Goal: Task Accomplishment & Management: Manage account settings

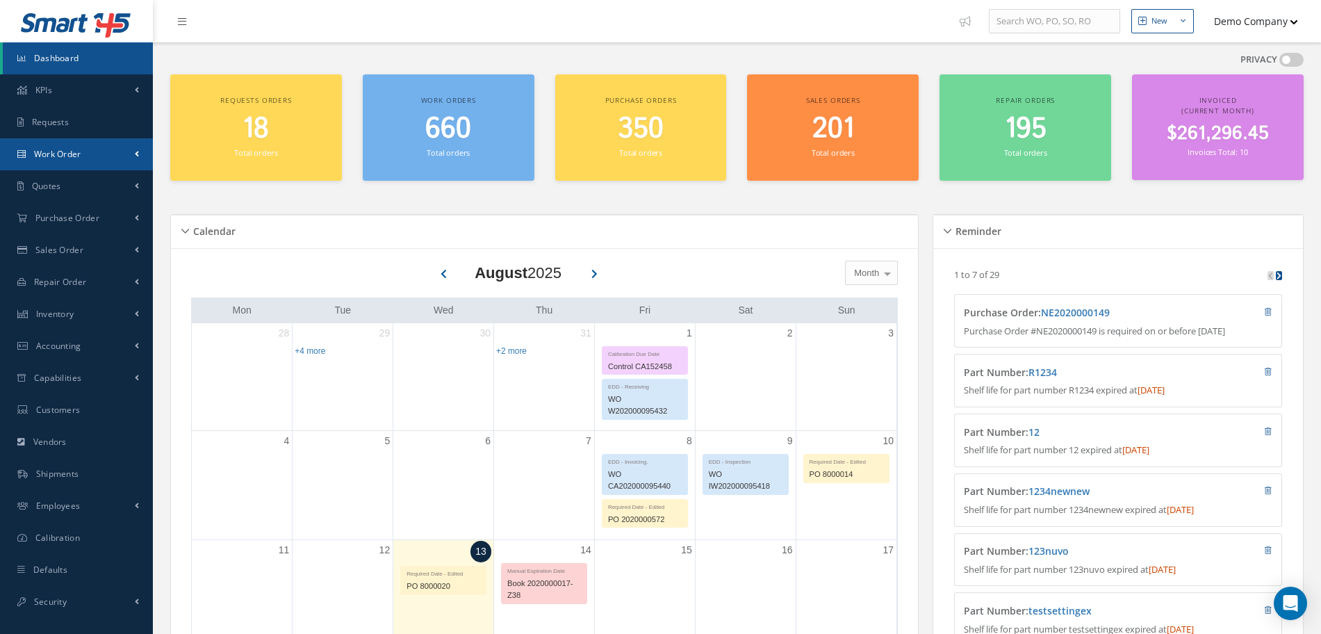
click at [136, 156] on span at bounding box center [137, 154] width 4 height 12
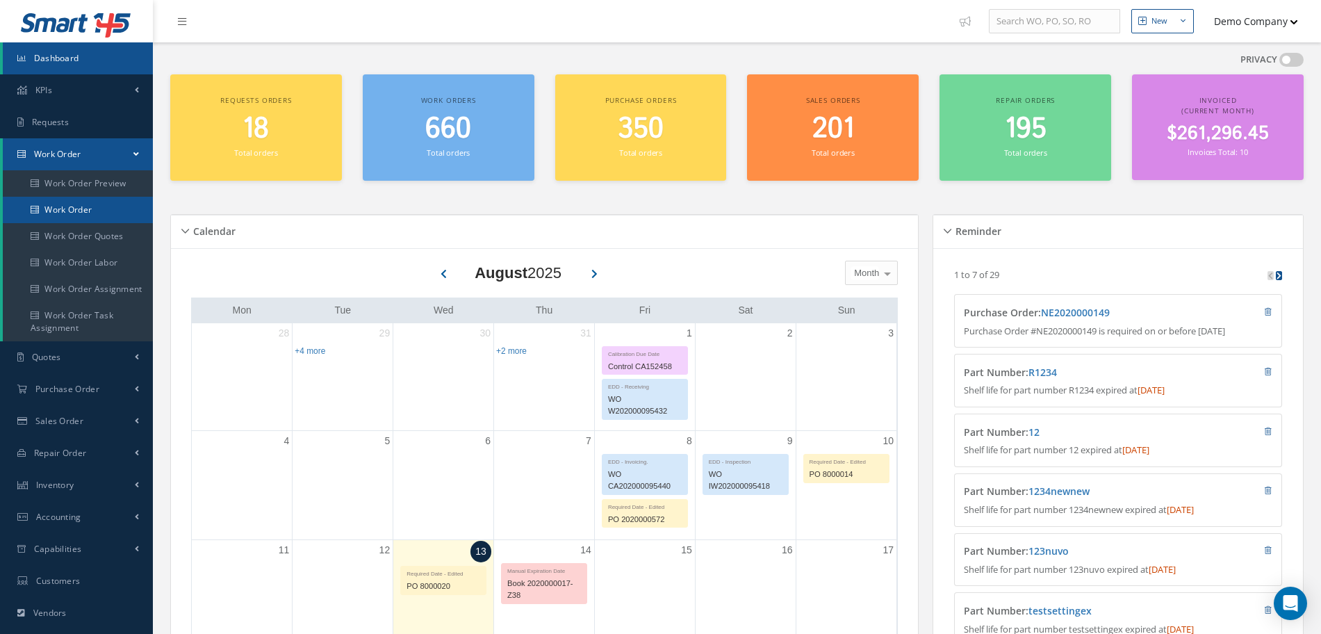
click at [98, 204] on link "Work Order" at bounding box center [78, 210] width 150 height 26
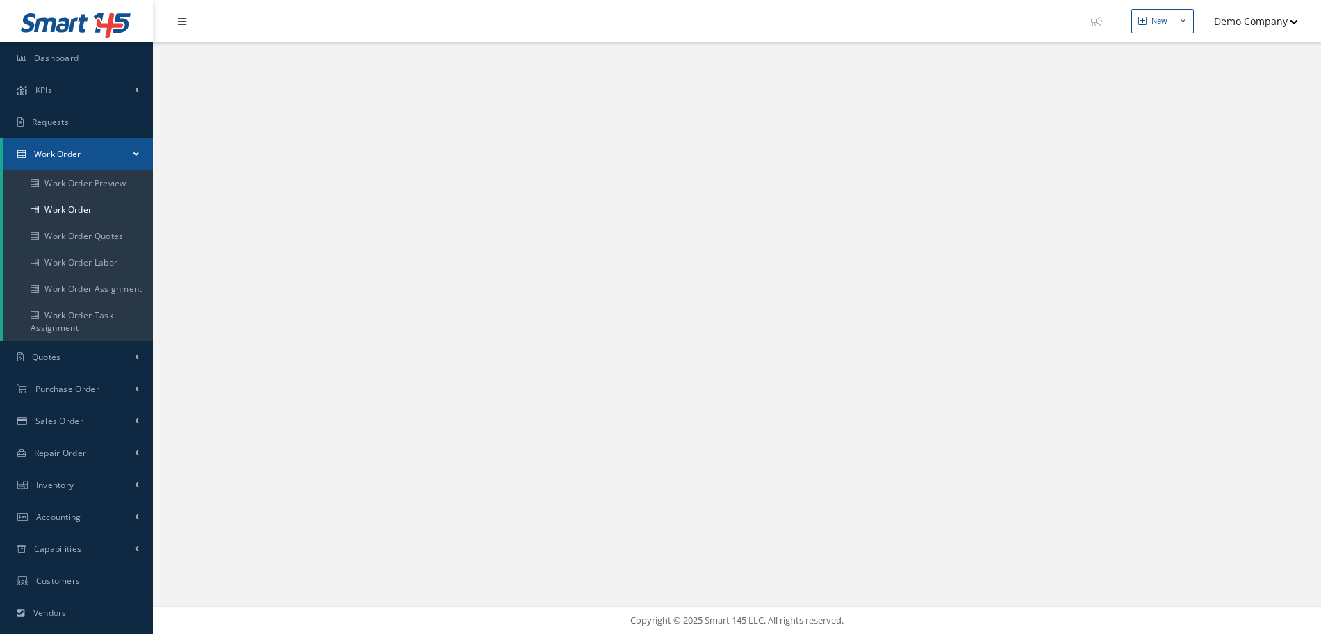
select select "25"
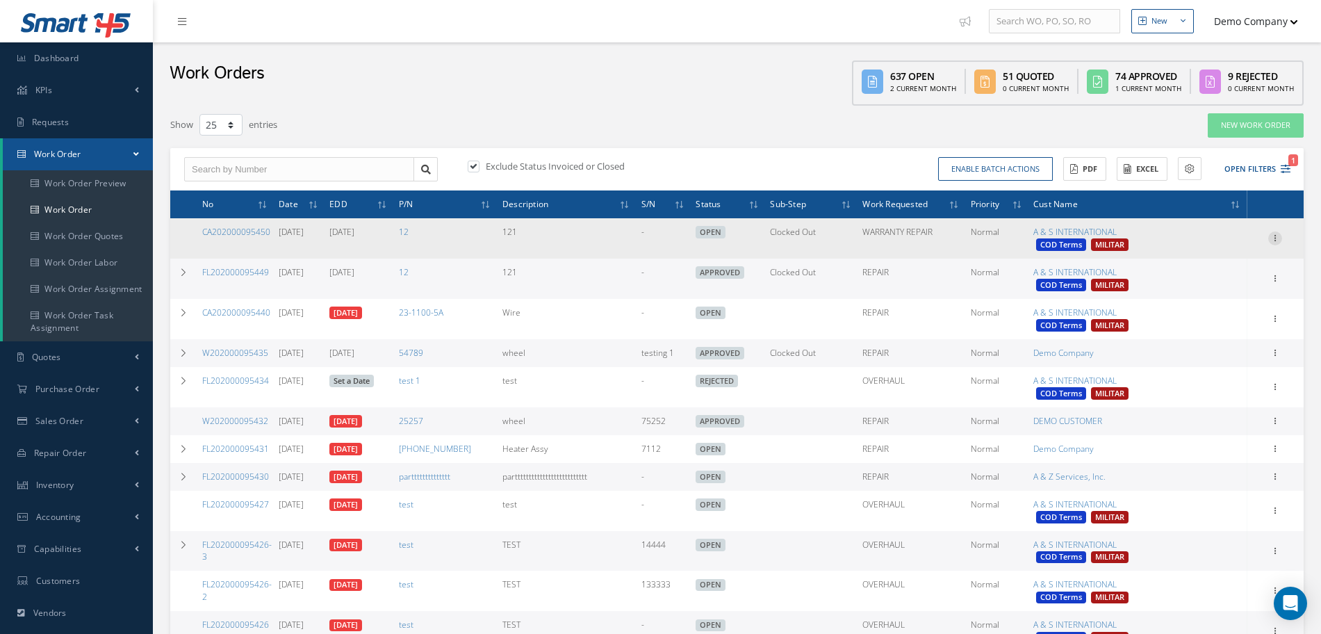
click at [1278, 239] on icon at bounding box center [1275, 236] width 14 height 11
click at [1214, 257] on link "Edit" at bounding box center [1211, 265] width 110 height 18
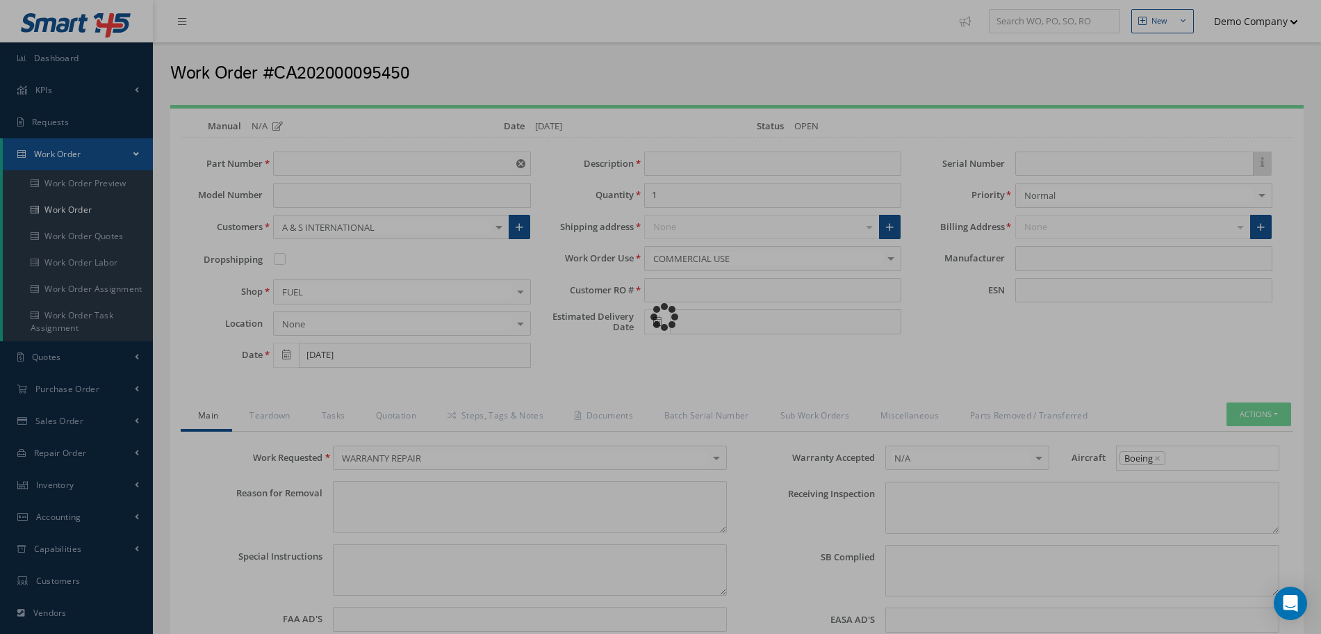
type input "12"
type input "[DATE]"
type input "121"
type input "1212"
type input "[DATE]"
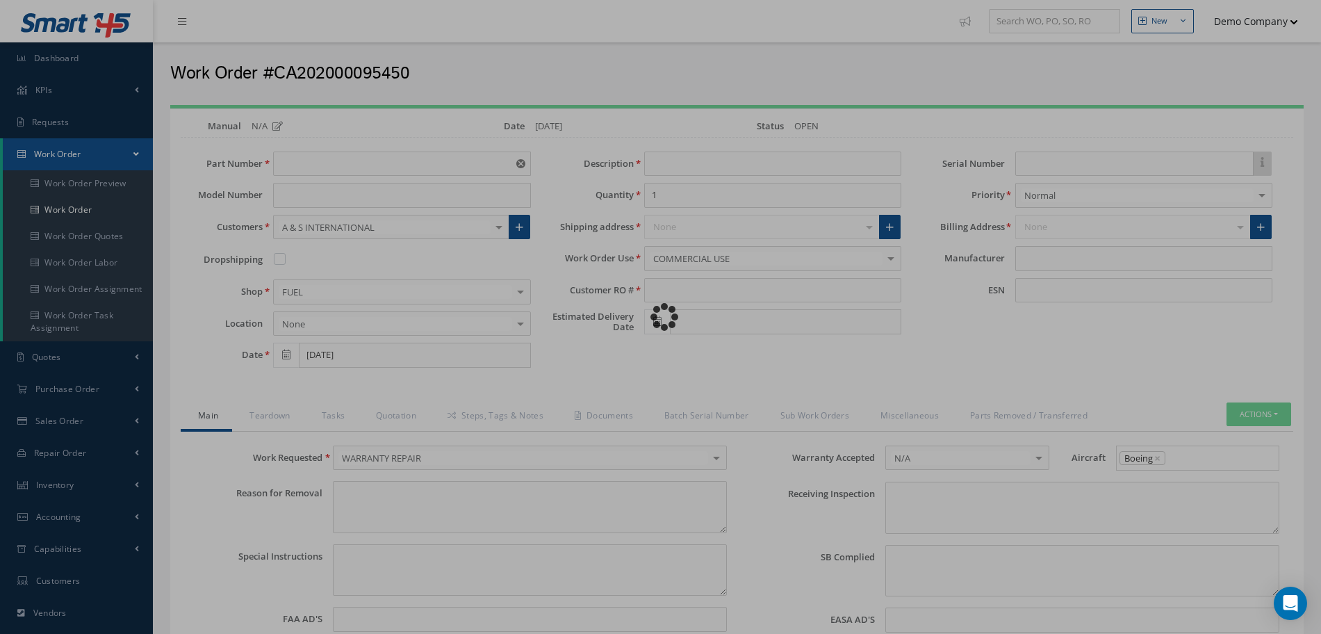
type input "faa aads"
type textarea "NO VISUAL DAMAGE"
type textarea "50"
type input "EASA ADS"
type textarea "test test"
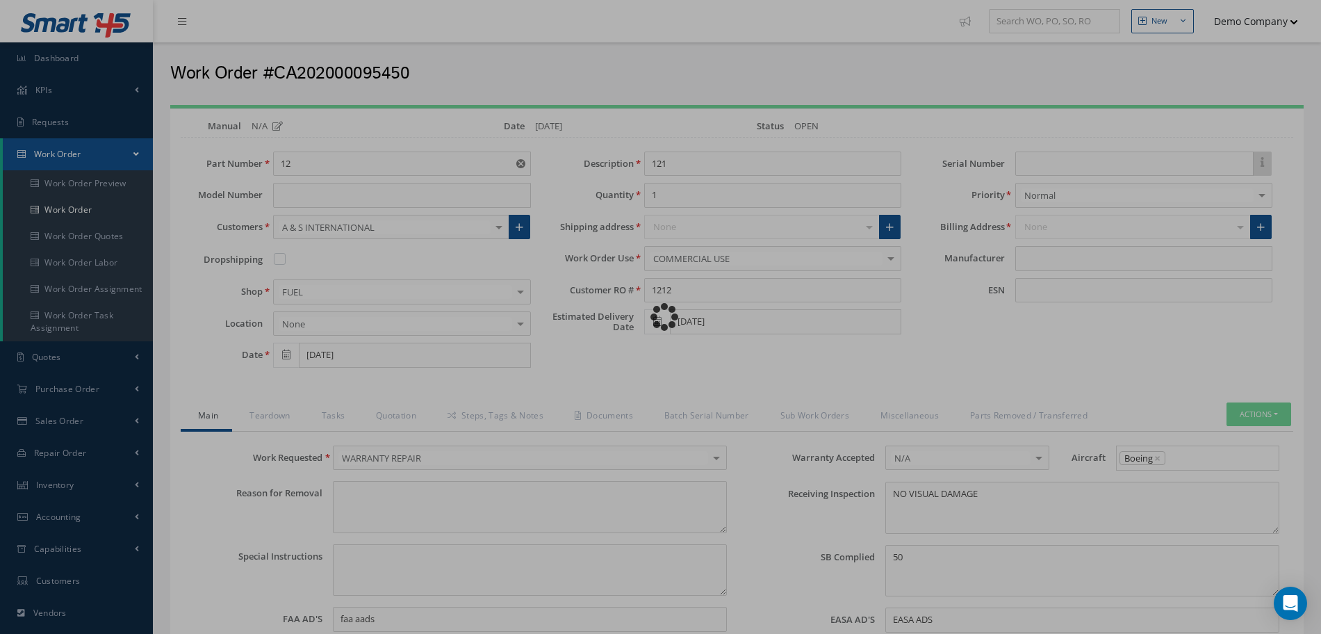
type input "AVIALL"
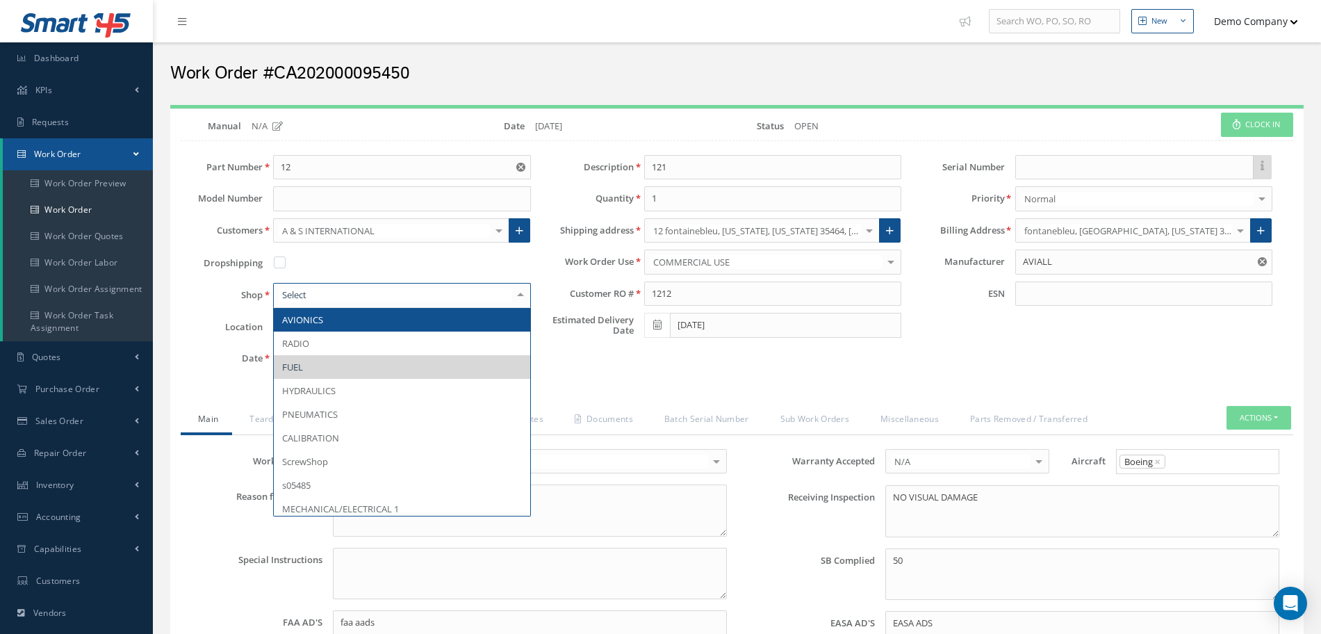
click at [502, 299] on input "text" at bounding box center [395, 294] width 233 height 13
click at [522, 290] on div at bounding box center [520, 294] width 19 height 23
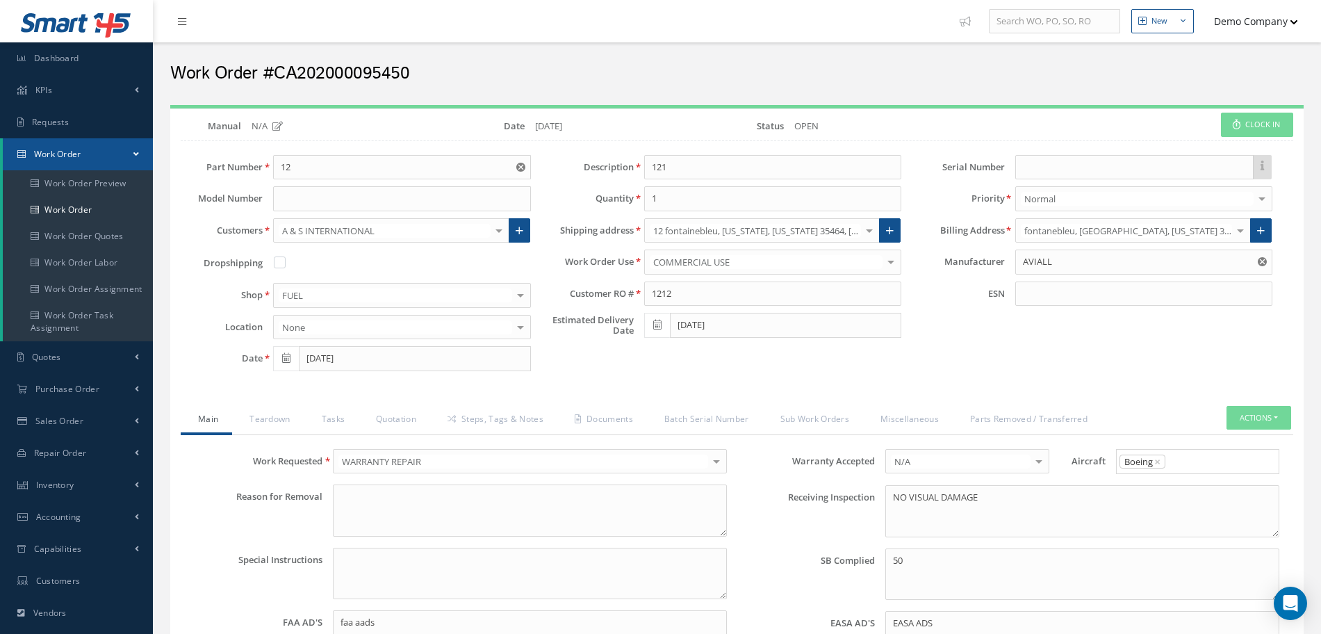
click at [383, 122] on div "N/A" at bounding box center [347, 126] width 213 height 14
click at [529, 326] on div at bounding box center [520, 326] width 19 height 23
click at [1234, 22] on button "Demo Company" at bounding box center [1248, 21] width 97 height 27
click at [1230, 46] on link "Administration" at bounding box center [1241, 47] width 111 height 24
click at [1250, 22] on button "Demo Company" at bounding box center [1248, 21] width 97 height 27
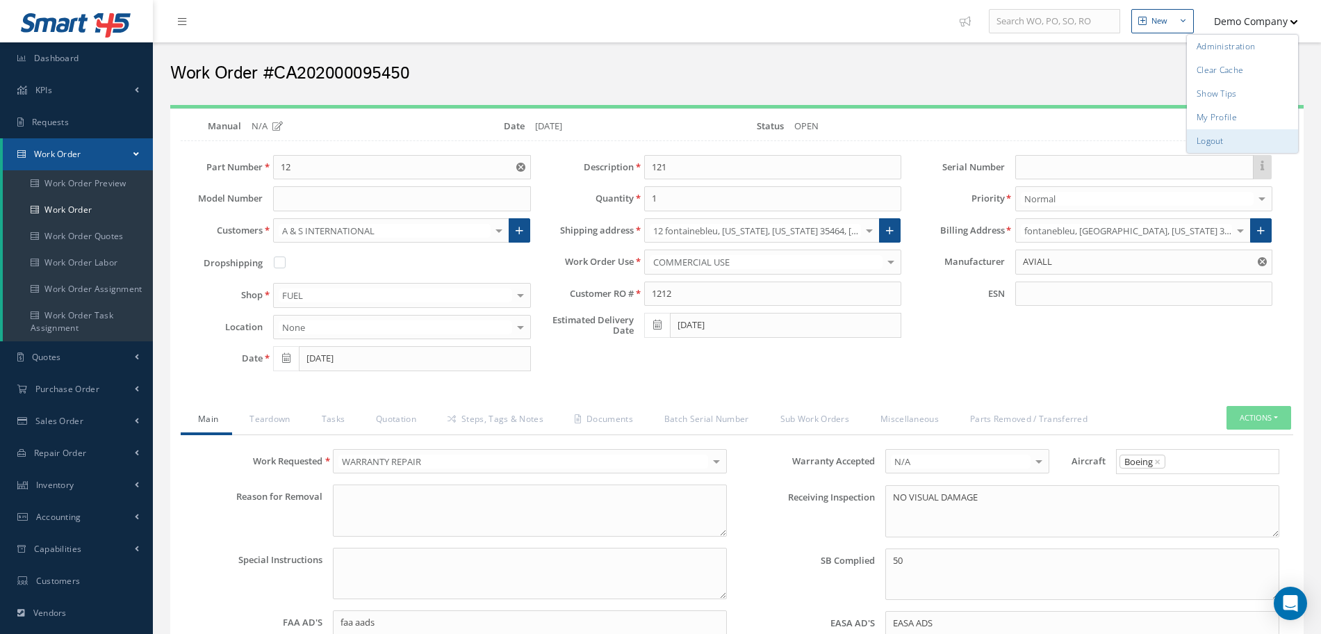
click at [1230, 140] on link "Logout" at bounding box center [1241, 141] width 111 height 24
